Goal: Task Accomplishment & Management: Use online tool/utility

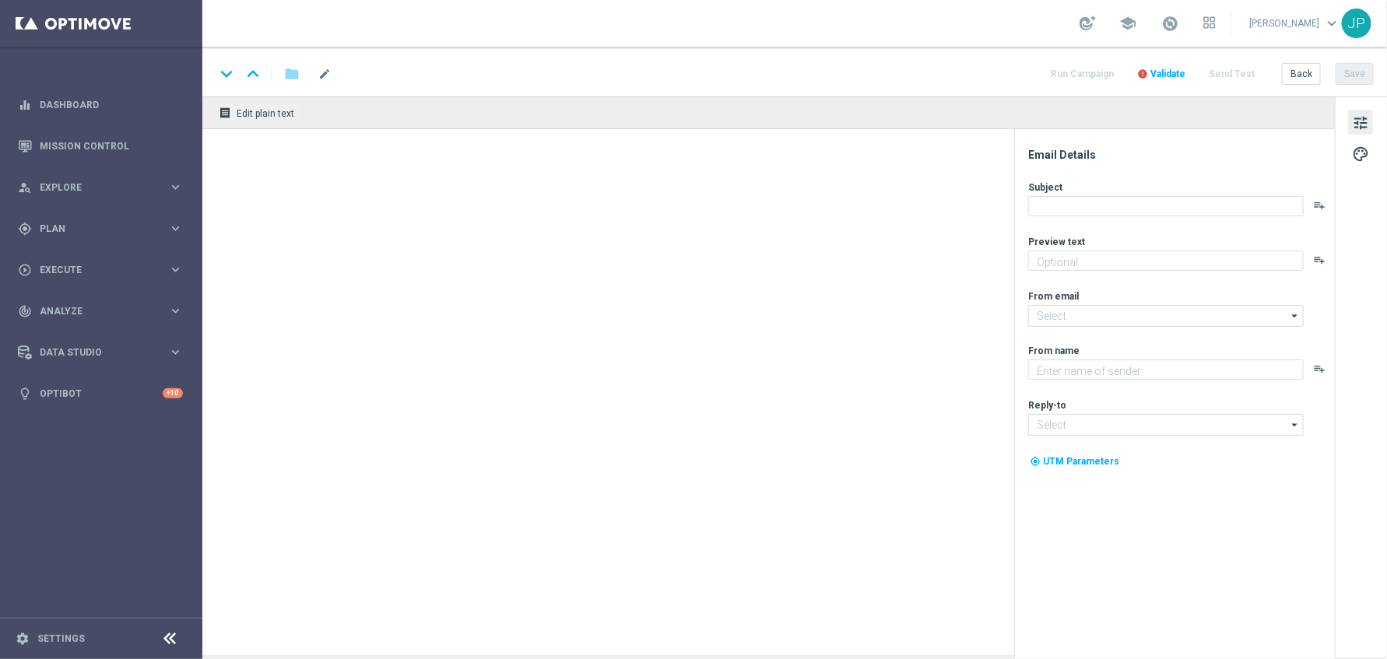
type textarea "O maior acumulado do ano [PERSON_NAME]!"
type textarea "[DOMAIN_NAME]"
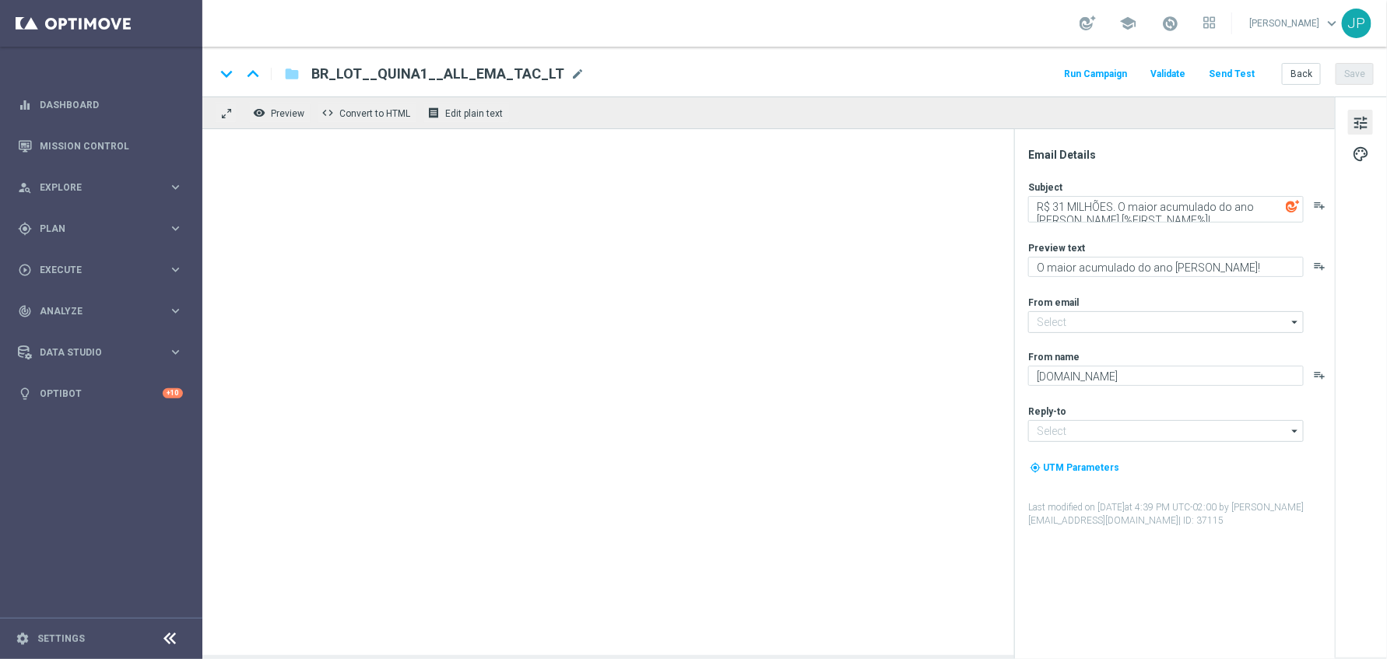
type input "[EMAIL_ADDRESS][DOMAIN_NAME]"
